Goal: Task Accomplishment & Management: Manage account settings

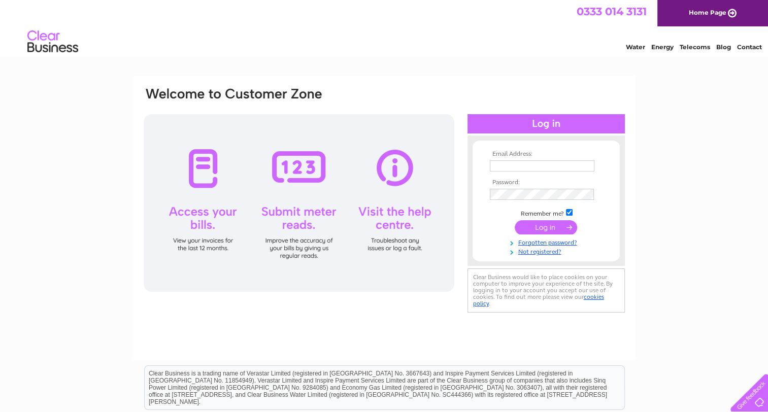
type input "finance@sparkofgenius.com"
click at [731, 138] on div "Email Address: finance@sparkofgenius.com Password: Forgotten password?" at bounding box center [384, 305] width 768 height 458
click at [550, 226] on input "submit" at bounding box center [546, 227] width 62 height 14
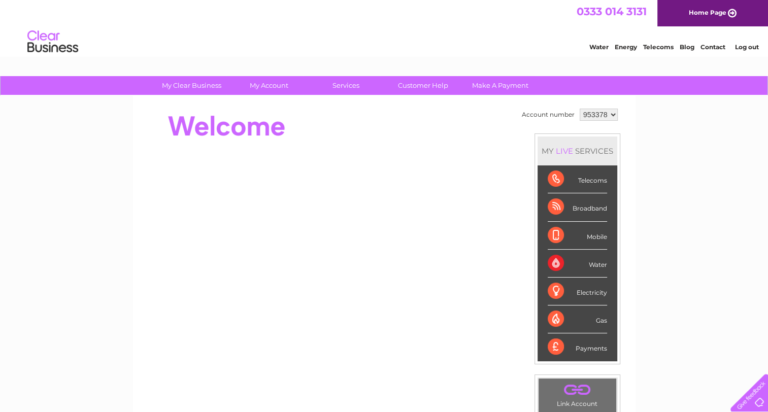
click at [613, 116] on select "953378 966365" at bounding box center [599, 115] width 38 height 12
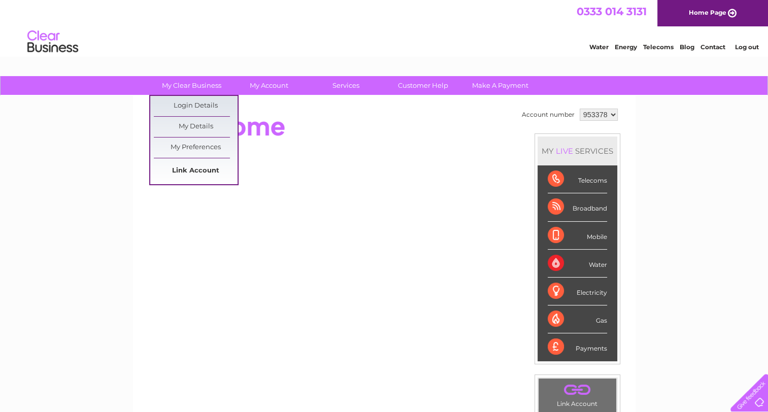
click at [209, 173] on link "Link Account" at bounding box center [196, 171] width 84 height 20
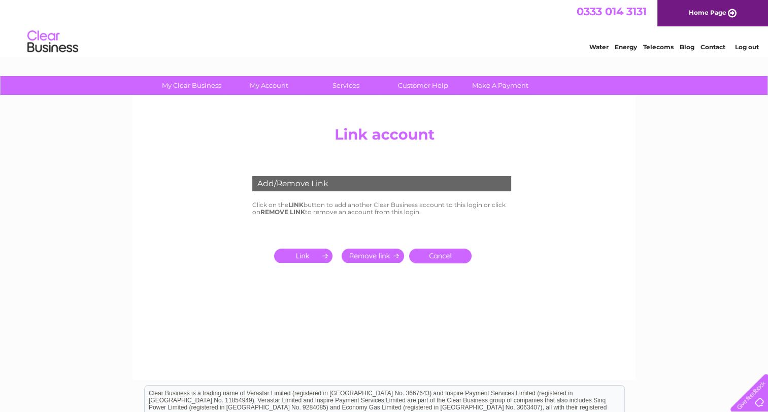
click at [318, 255] on input "submit" at bounding box center [305, 256] width 62 height 14
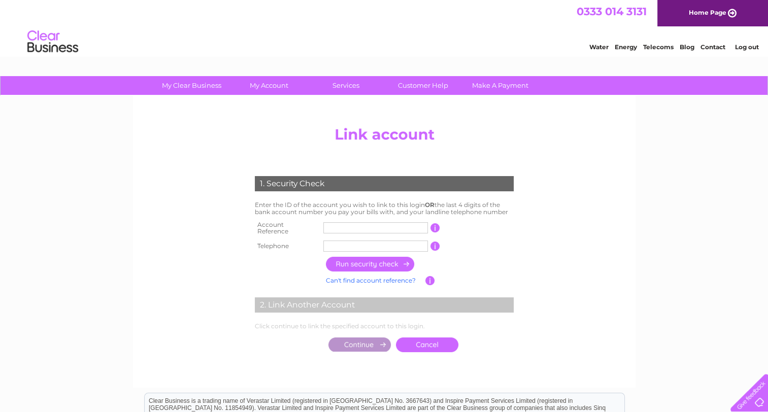
click at [346, 228] on input "text" at bounding box center [375, 227] width 105 height 11
click at [438, 227] on input "button" at bounding box center [435, 227] width 10 height 9
click at [437, 227] on input "button" at bounding box center [435, 227] width 10 height 9
click at [433, 227] on input "button" at bounding box center [435, 227] width 10 height 9
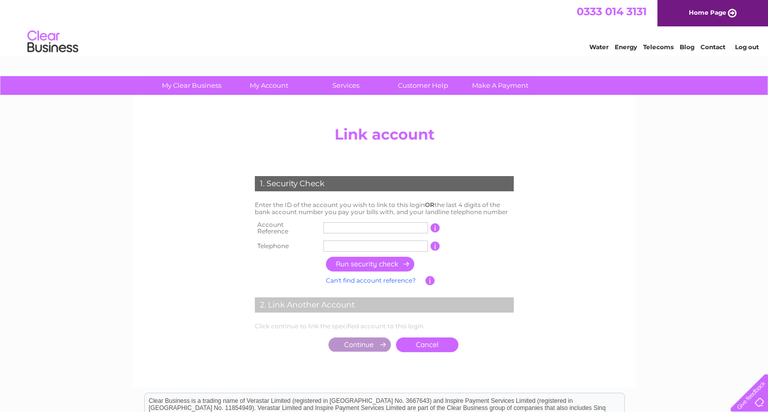
click at [339, 230] on input "text" at bounding box center [375, 227] width 105 height 11
type input "CB303035"
click at [341, 242] on input "text" at bounding box center [375, 246] width 105 height 11
type input "01707601800"
click at [358, 262] on input "button" at bounding box center [370, 264] width 89 height 15
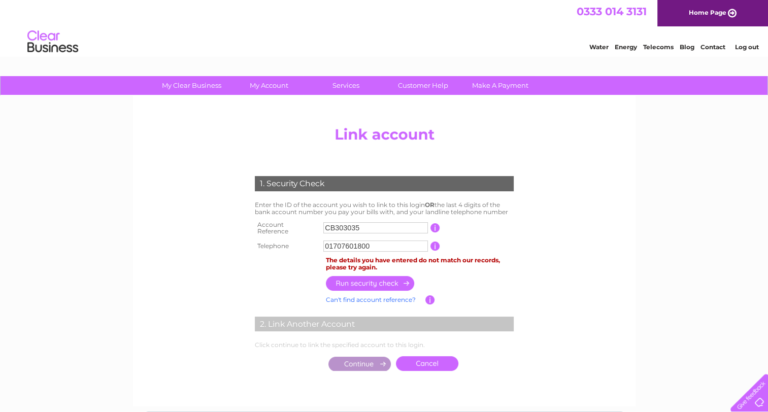
click at [375, 226] on input "CB303035" at bounding box center [375, 227] width 105 height 11
type input "30303564"
click at [384, 279] on input "button" at bounding box center [370, 283] width 89 height 15
click at [383, 279] on input "button" at bounding box center [370, 283] width 89 height 15
click at [437, 225] on input "button" at bounding box center [435, 227] width 10 height 9
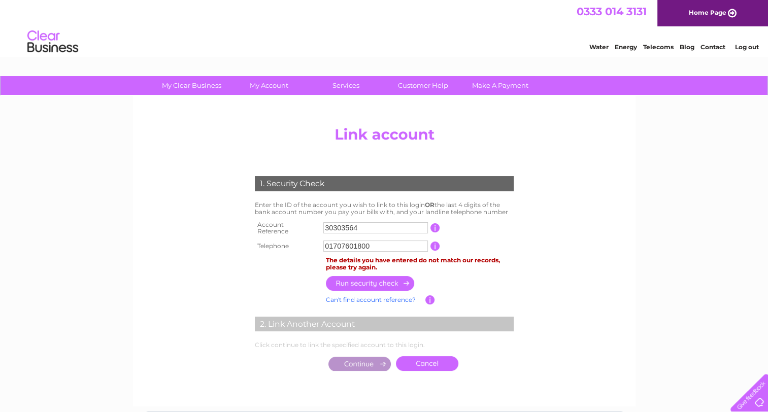
click at [437, 225] on input "button" at bounding box center [435, 227] width 10 height 9
click at [436, 227] on input "button" at bounding box center [435, 227] width 10 height 9
click at [435, 242] on input "button" at bounding box center [435, 246] width 10 height 9
click at [435, 243] on input "button" at bounding box center [435, 246] width 10 height 9
